Goal: Information Seeking & Learning: Learn about a topic

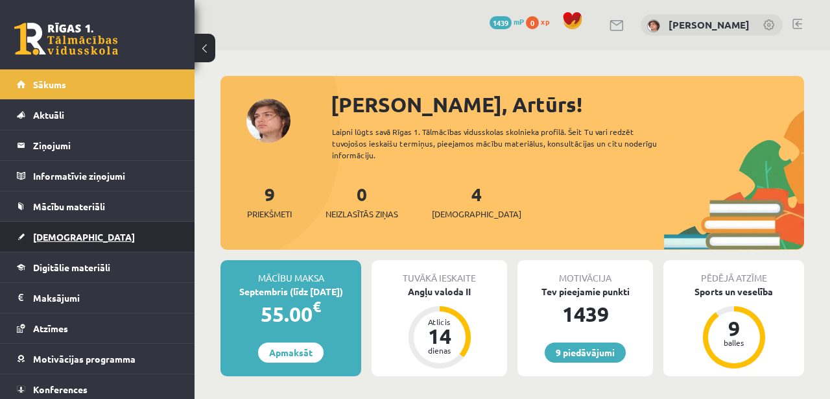
click at [89, 230] on link "[DEMOGRAPHIC_DATA]" at bounding box center [97, 237] width 161 height 30
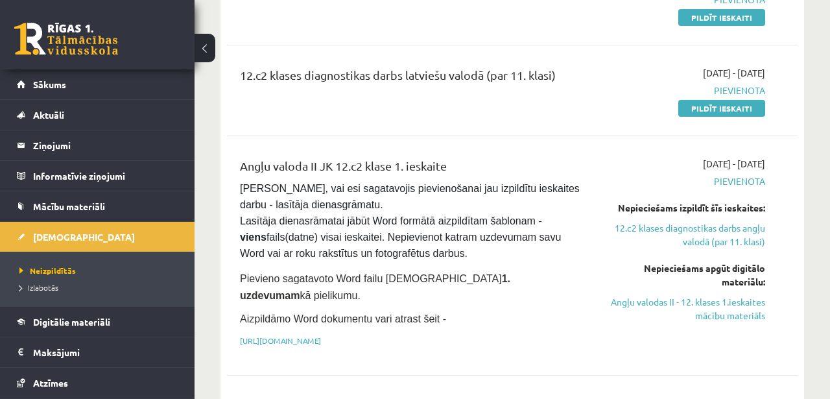
scroll to position [208, 0]
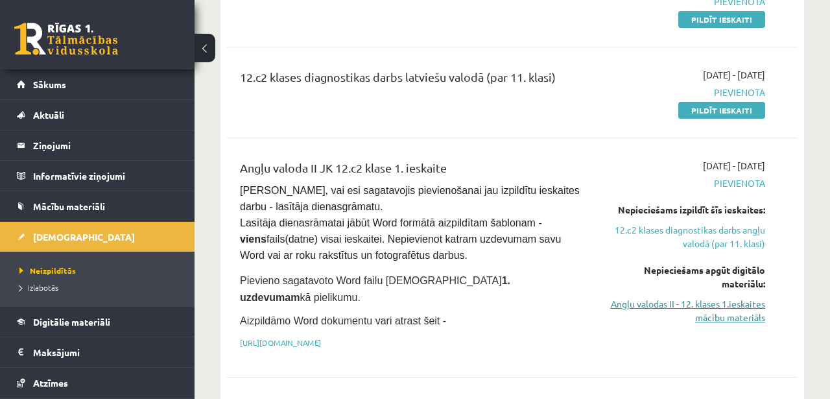
click at [734, 312] on link "Angļu valodas II - 12. klases 1.ieskaites mācību materiāls" at bounding box center [684, 310] width 162 height 27
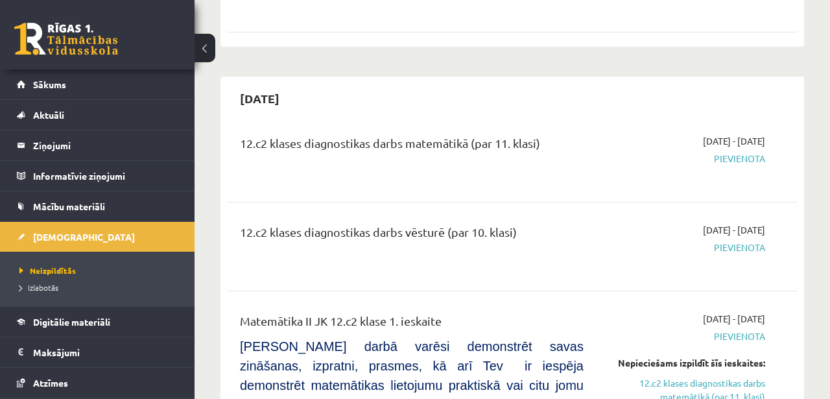
scroll to position [785, 0]
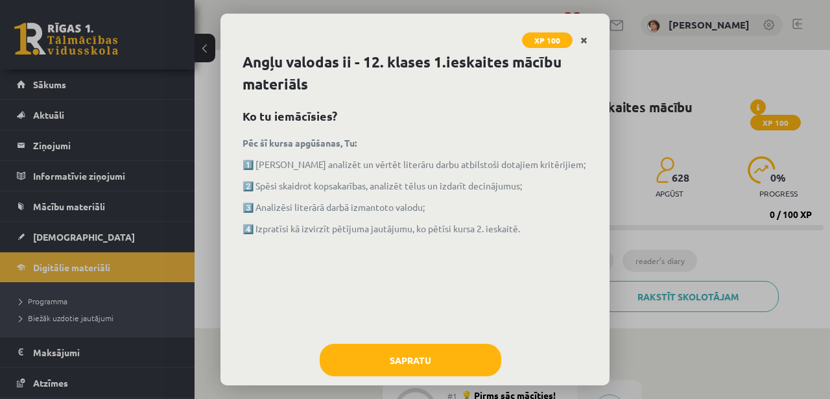
click at [580, 42] on icon "Close" at bounding box center [583, 40] width 7 height 9
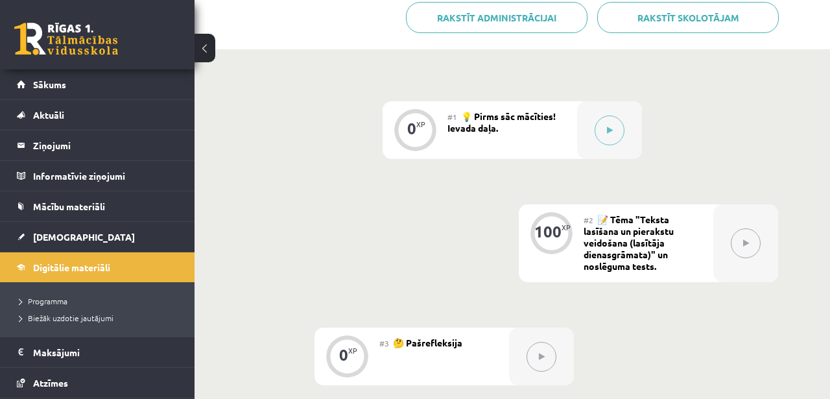
scroll to position [254, 0]
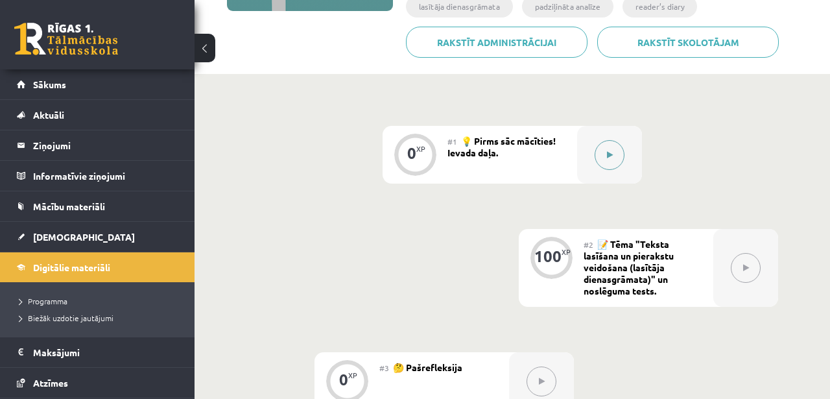
click at [613, 167] on button at bounding box center [609, 155] width 30 height 30
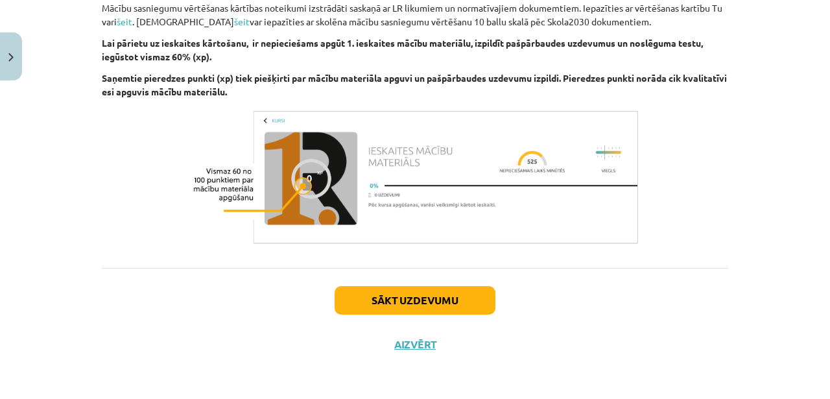
scroll to position [0, 0]
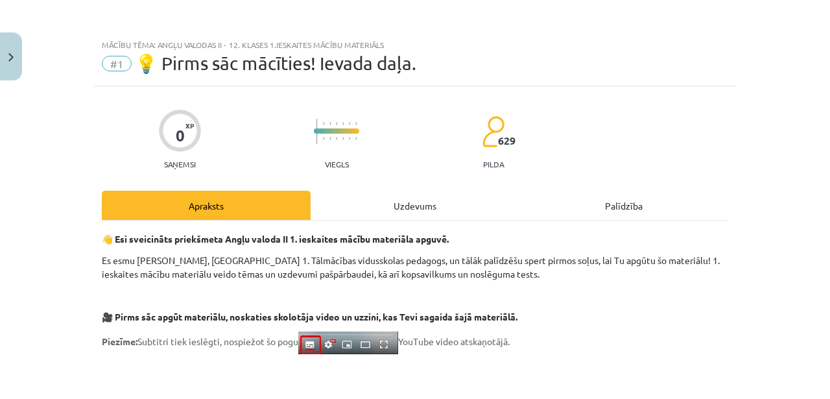
click at [421, 191] on div "Uzdevums" at bounding box center [415, 205] width 209 height 29
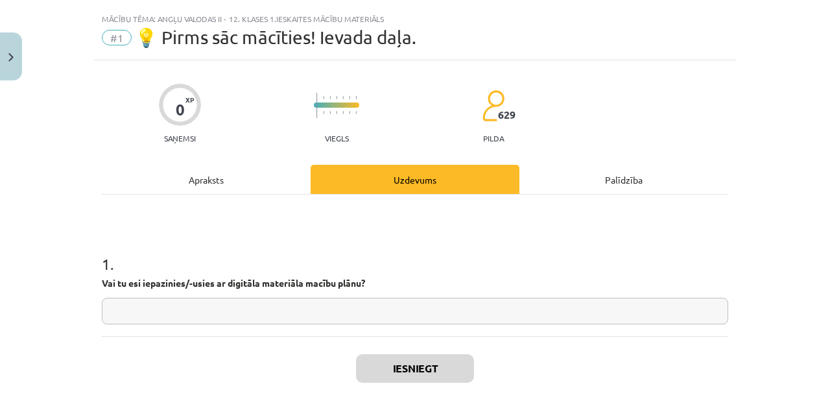
scroll to position [32, 0]
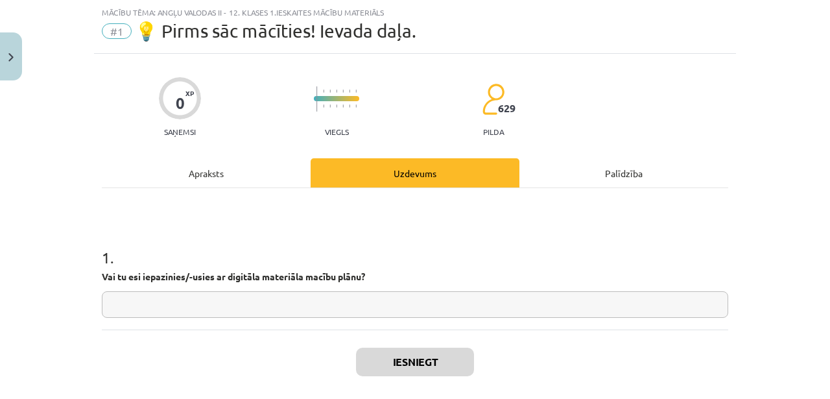
click at [604, 183] on div "Palīdzība" at bounding box center [623, 172] width 209 height 29
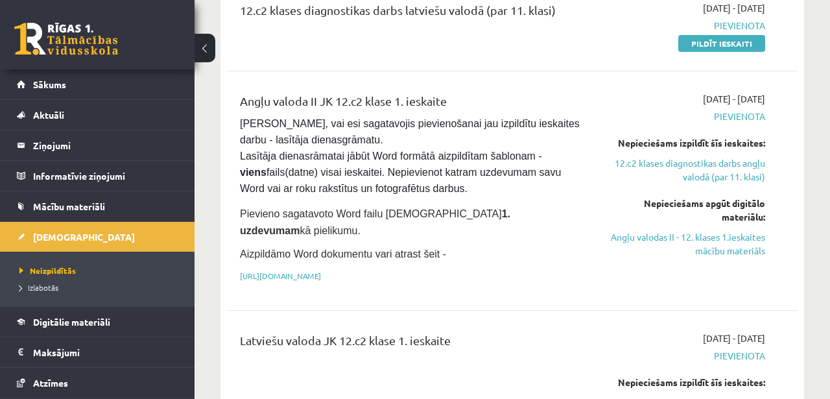
scroll to position [274, 0]
click at [321, 271] on link "[URL][DOMAIN_NAME]" at bounding box center [280, 276] width 81 height 10
click at [709, 171] on link "12.c2 klases diagnostikas darbs angļu valodā (par 11. klasi)" at bounding box center [684, 170] width 162 height 27
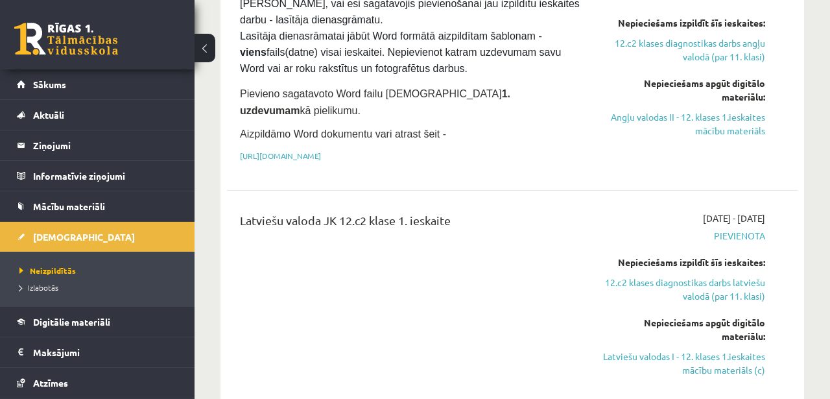
scroll to position [502, 0]
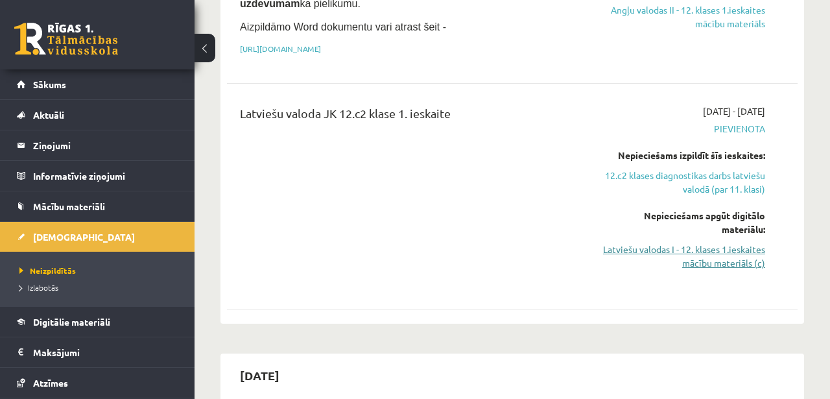
click at [710, 242] on link "Latviešu valodas I - 12. klases 1.ieskaites mācību materiāls (c)" at bounding box center [684, 255] width 162 height 27
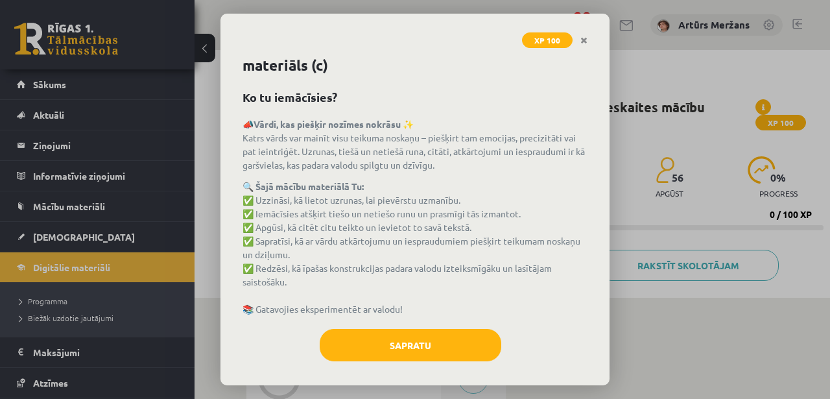
scroll to position [26, 0]
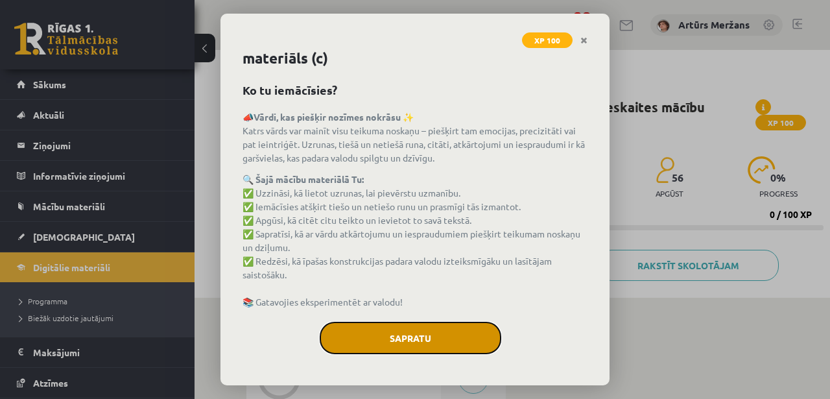
click at [430, 333] on button "Sapratu" at bounding box center [411, 338] width 182 height 32
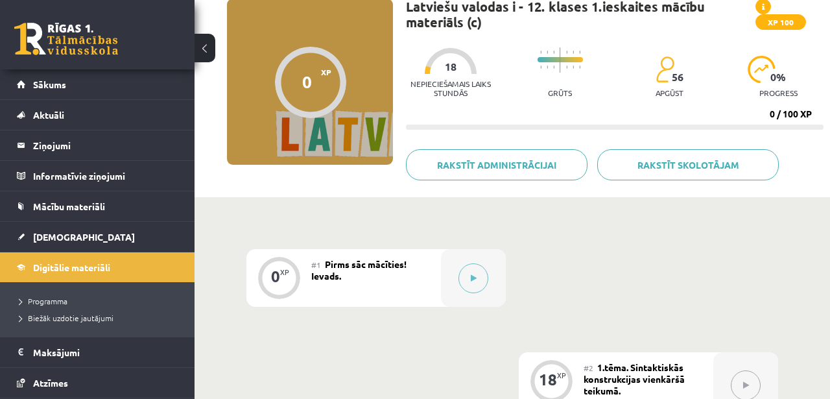
scroll to position [0, 0]
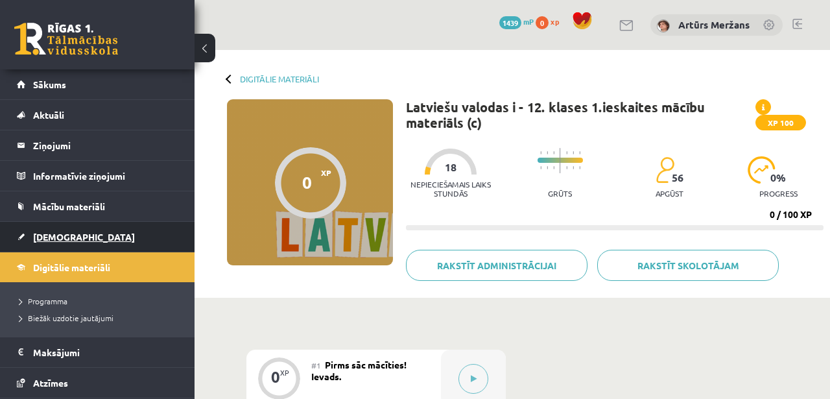
click at [73, 233] on link "[DEMOGRAPHIC_DATA]" at bounding box center [97, 237] width 161 height 30
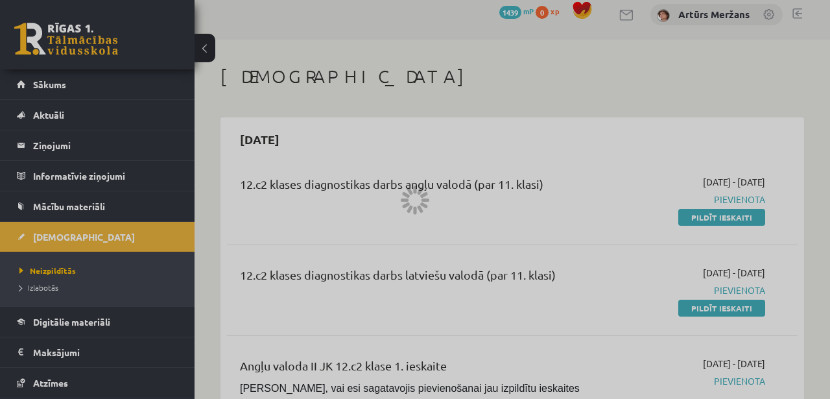
scroll to position [12, 0]
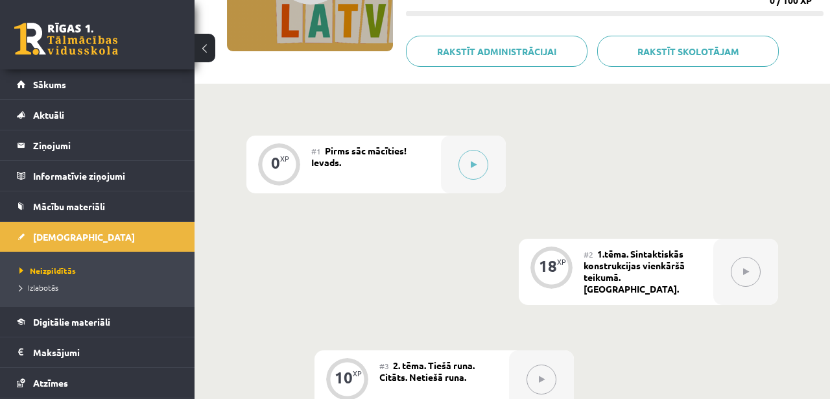
scroll to position [215, 0]
click at [52, 236] on span "[DEMOGRAPHIC_DATA]" at bounding box center [84, 237] width 102 height 12
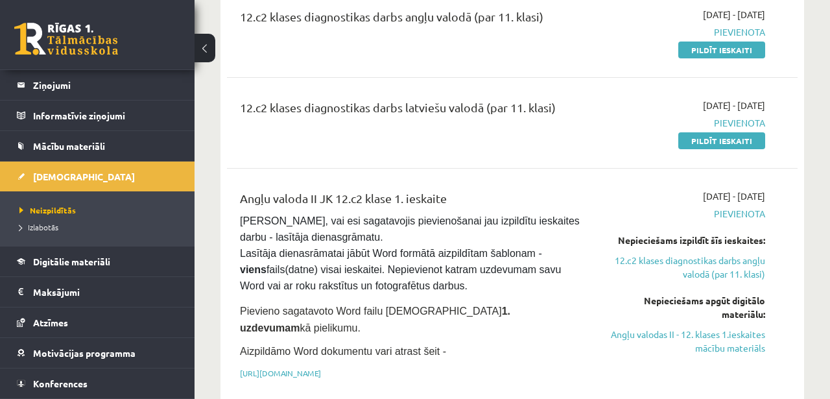
scroll to position [183, 0]
